Goal: Information Seeking & Learning: Learn about a topic

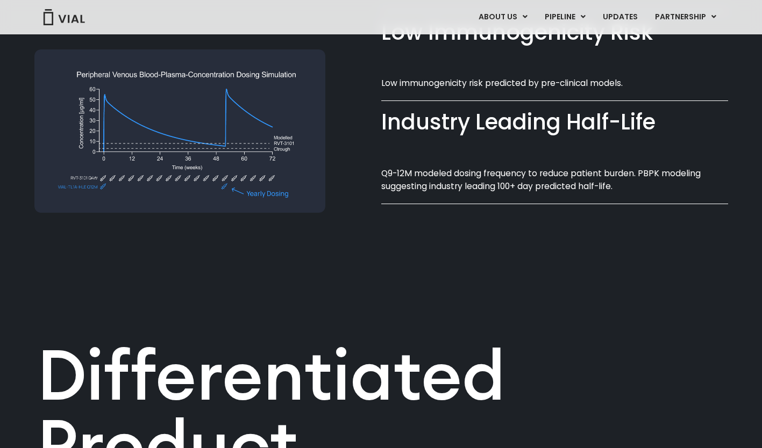
scroll to position [960, 0]
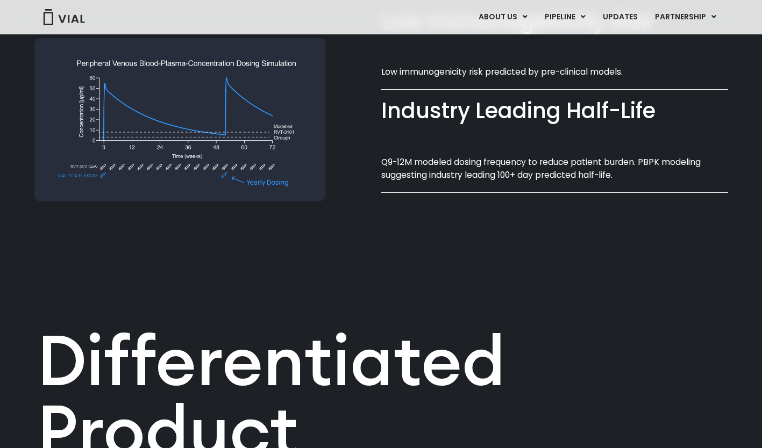
click at [645, 236] on div "Differentiated Product Profile​ VIAL-TL1A-HLE is potentially a best-in-class an…" at bounding box center [381, 371] width 688 height 296
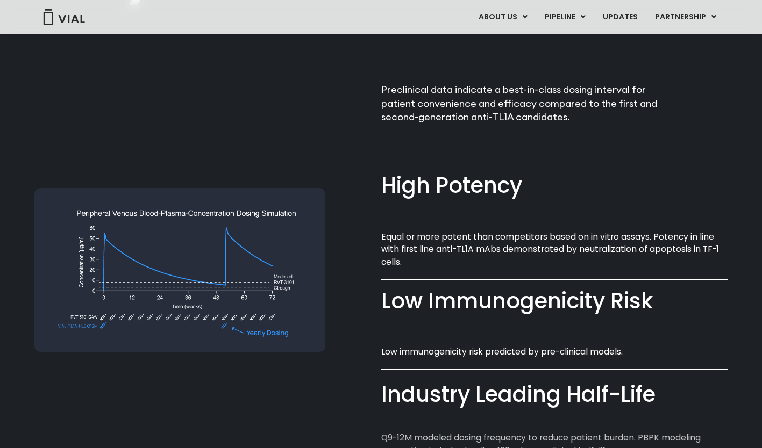
scroll to position [674, 0]
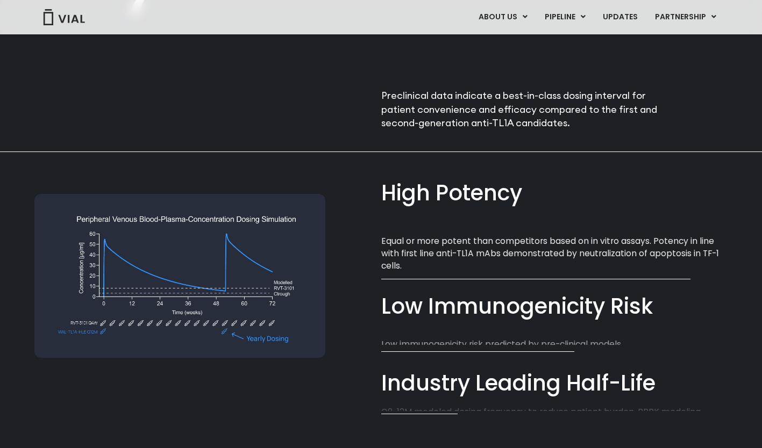
click at [562, 42] on link "TL1A HLE" at bounding box center [587, 43] width 94 height 17
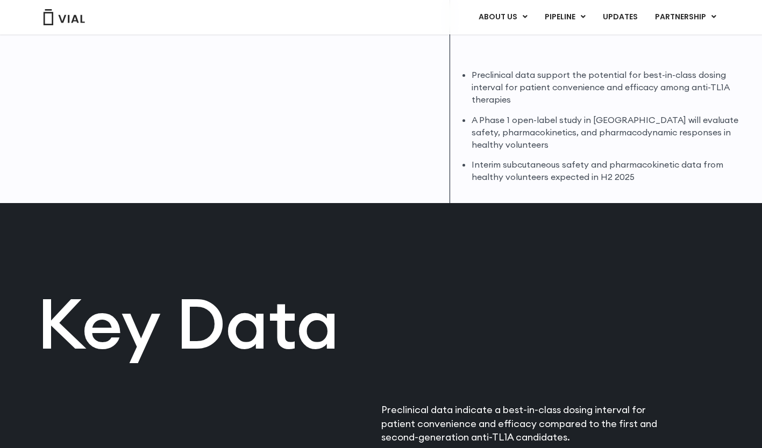
scroll to position [337, 0]
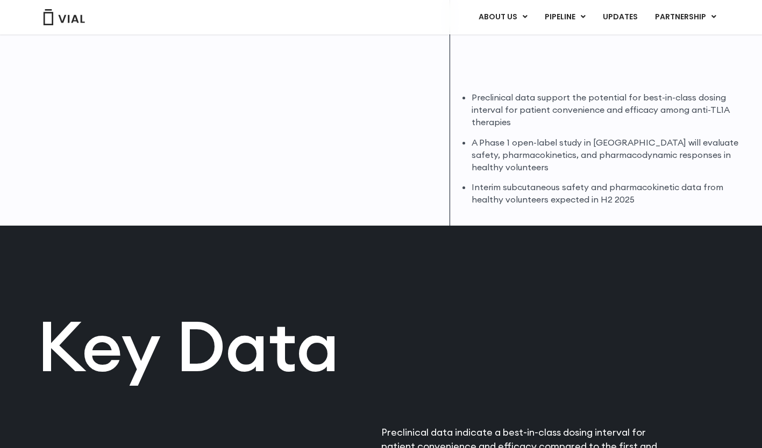
click at [621, 22] on link "UPDATES" at bounding box center [620, 17] width 52 height 18
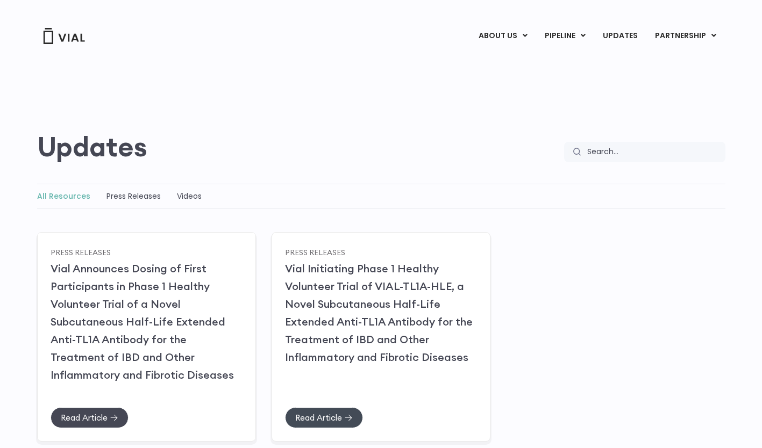
click at [94, 414] on span "Read Article" at bounding box center [84, 418] width 47 height 8
click at [377, 278] on link "Vial Initiating Phase 1 Healthy Volunteer Trial of VIAL-TL1A-HLE, a Novel Subcu…" at bounding box center [379, 313] width 188 height 102
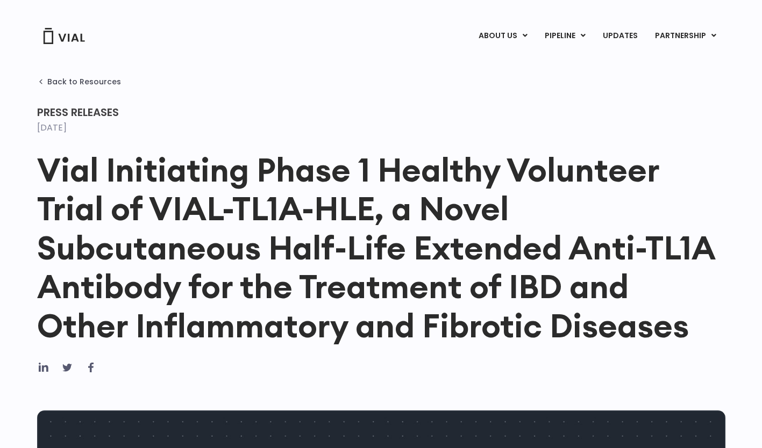
click at [661, 60] on link "LICENSING" at bounding box center [673, 62] width 94 height 17
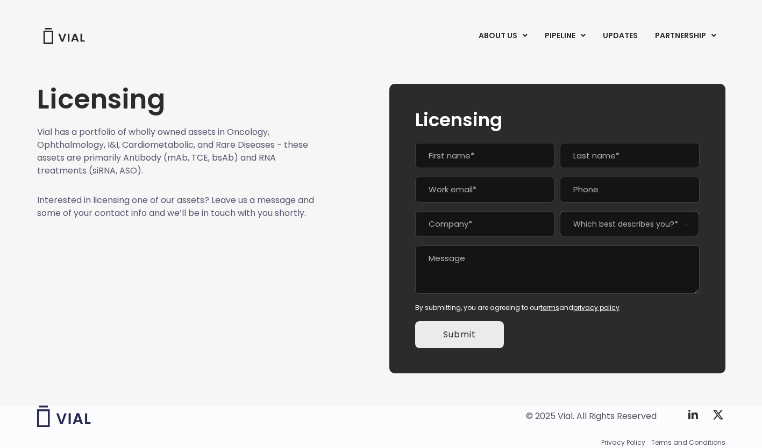
click at [617, 34] on link "UPDATES" at bounding box center [620, 36] width 52 height 18
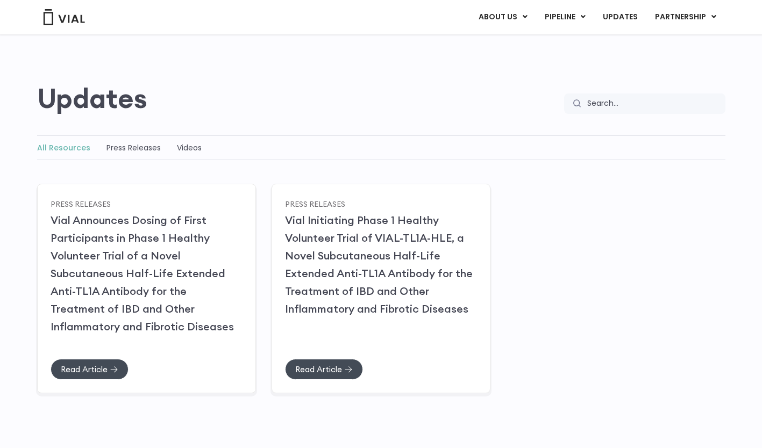
scroll to position [48, 0]
click at [567, 16] on link "PIPELINE" at bounding box center [565, 17] width 58 height 18
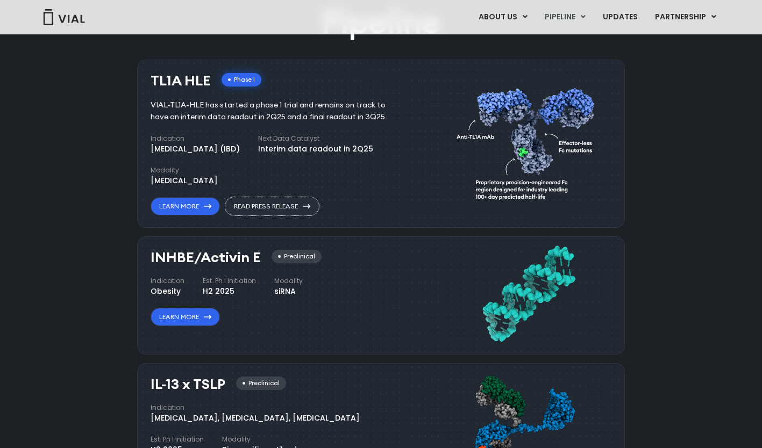
click at [257, 203] on link "Read Press Release" at bounding box center [272, 206] width 94 height 18
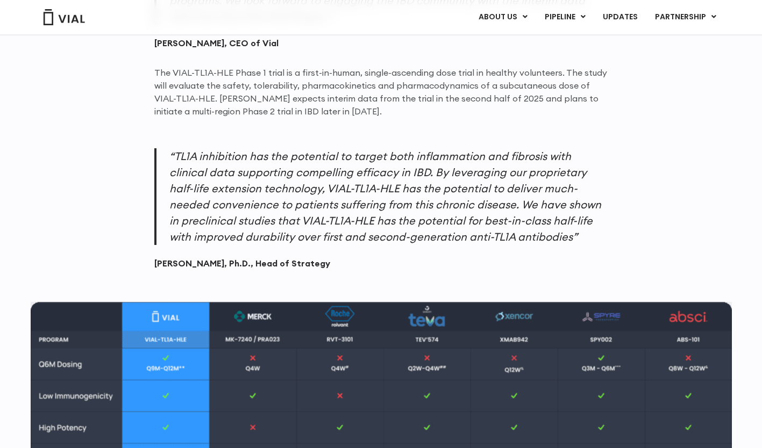
scroll to position [987, 0]
